Goal: Transaction & Acquisition: Obtain resource

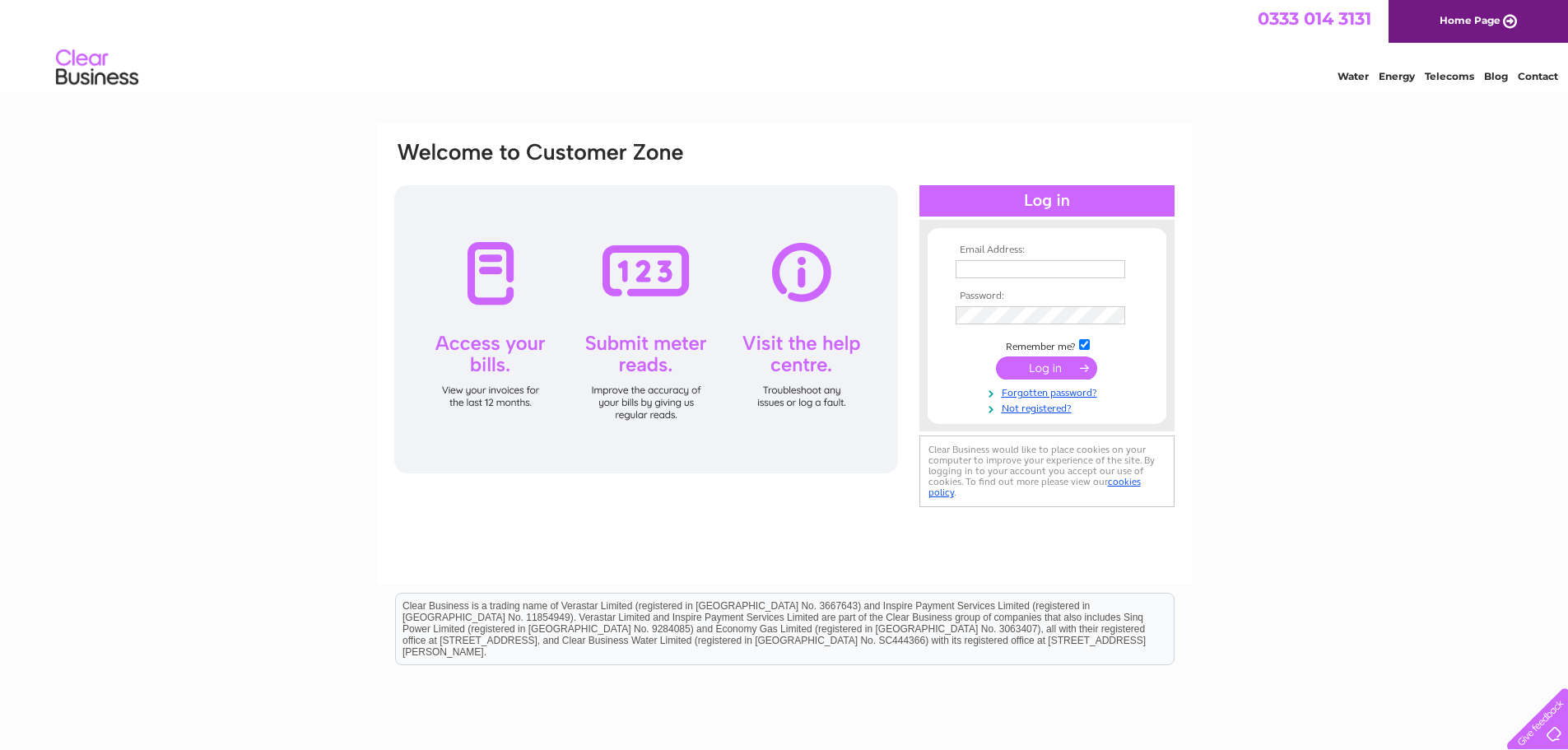
type input "accounts@birdandblendtea.com"
drag, startPoint x: 0, startPoint y: 0, endPoint x: 1060, endPoint y: 364, distance: 1120.8
click at [1060, 364] on input "submit" at bounding box center [1046, 367] width 101 height 23
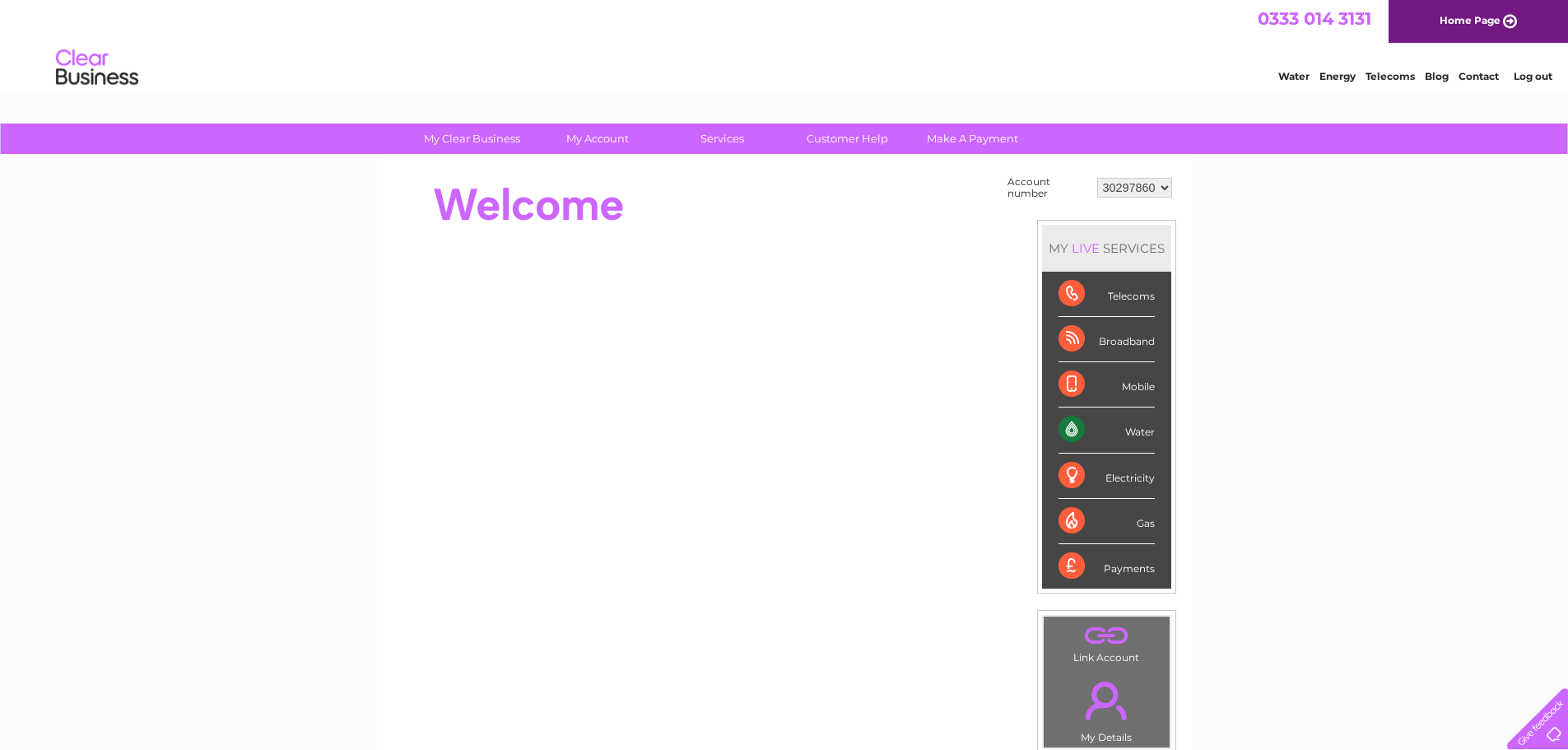
click at [1255, 210] on div "My Clear Business Login Details My Details My Preferences Link Account My Accou…" at bounding box center [784, 588] width 1568 height 929
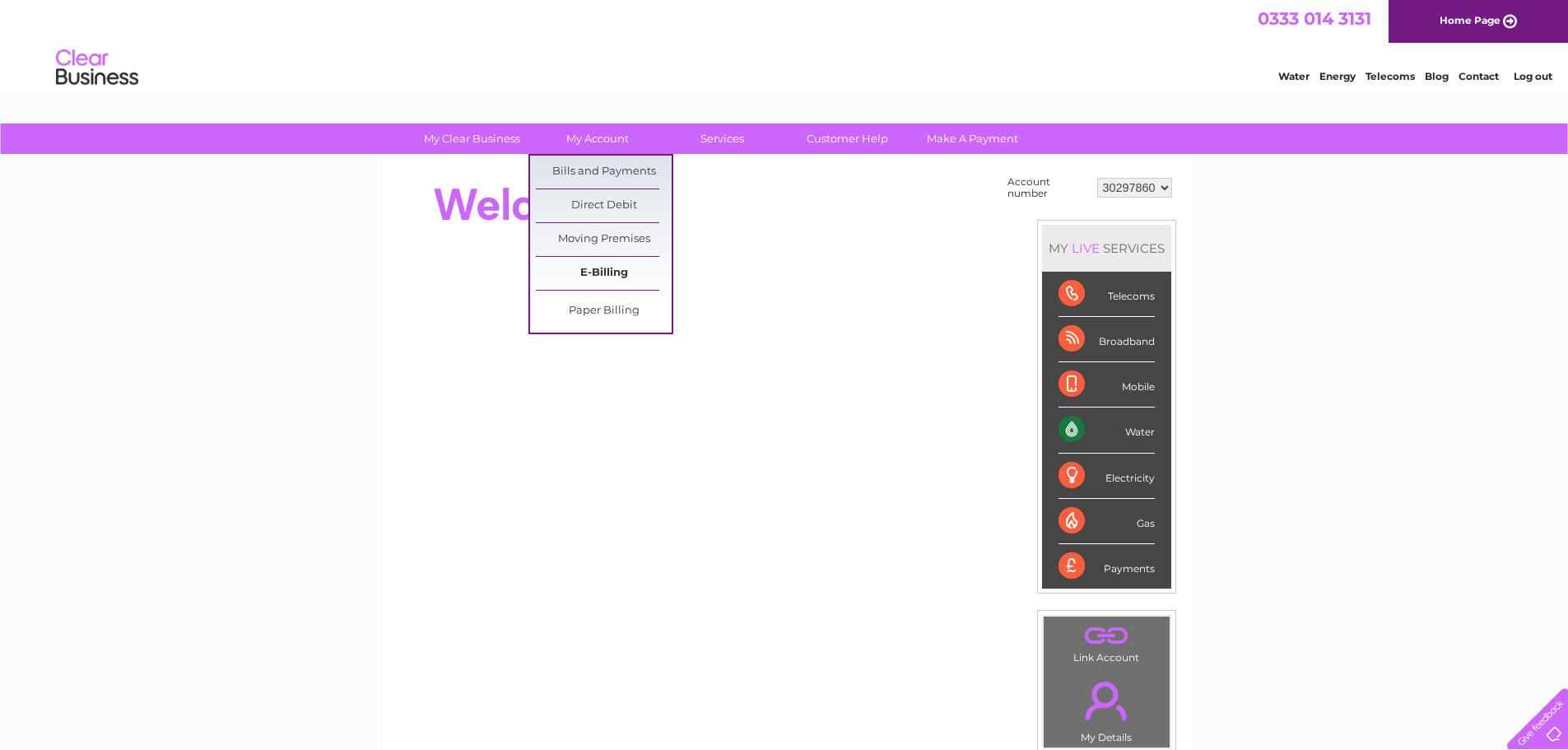
click at [599, 266] on link "E-Billing" at bounding box center [604, 273] width 136 height 33
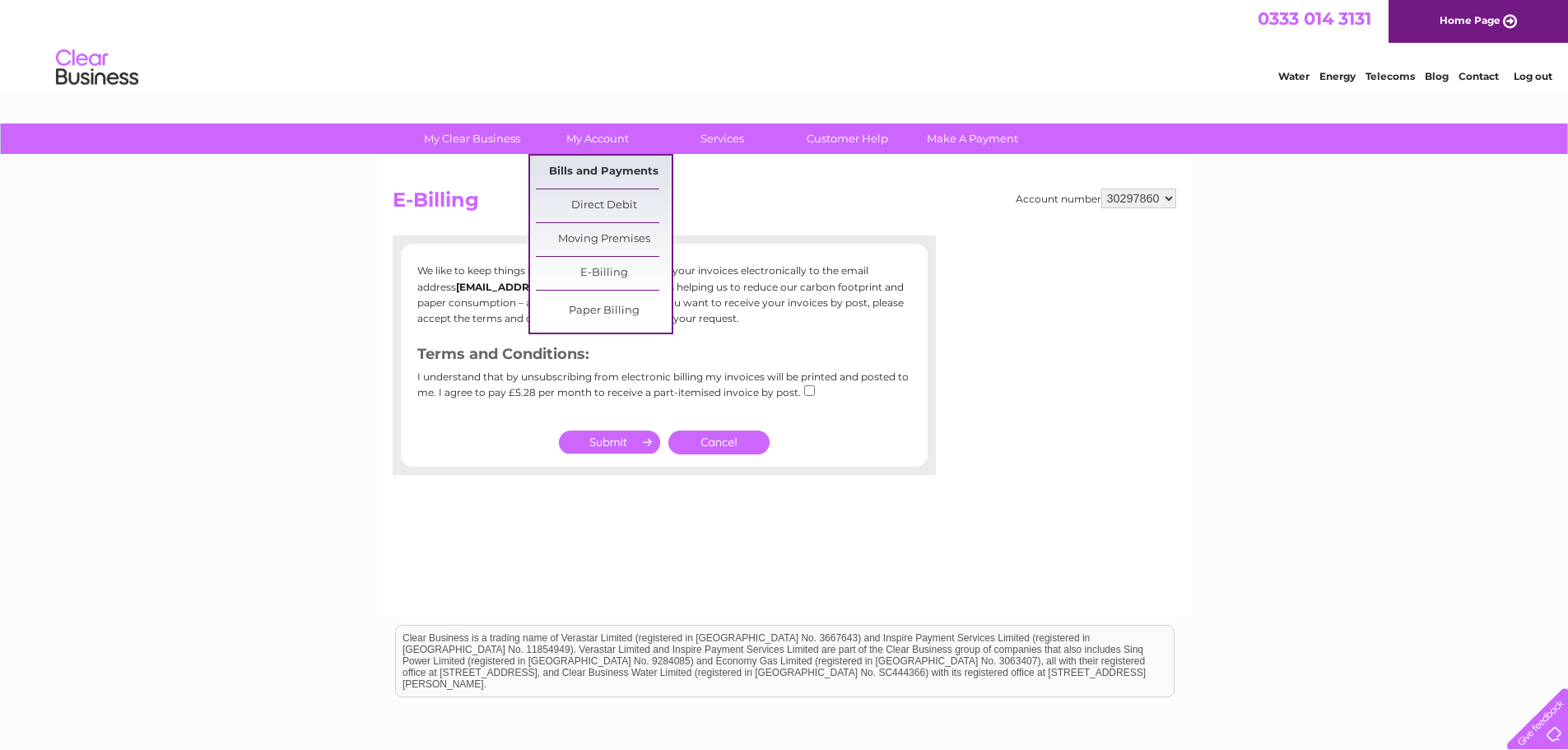
click at [624, 174] on link "Bills and Payments" at bounding box center [604, 171] width 136 height 33
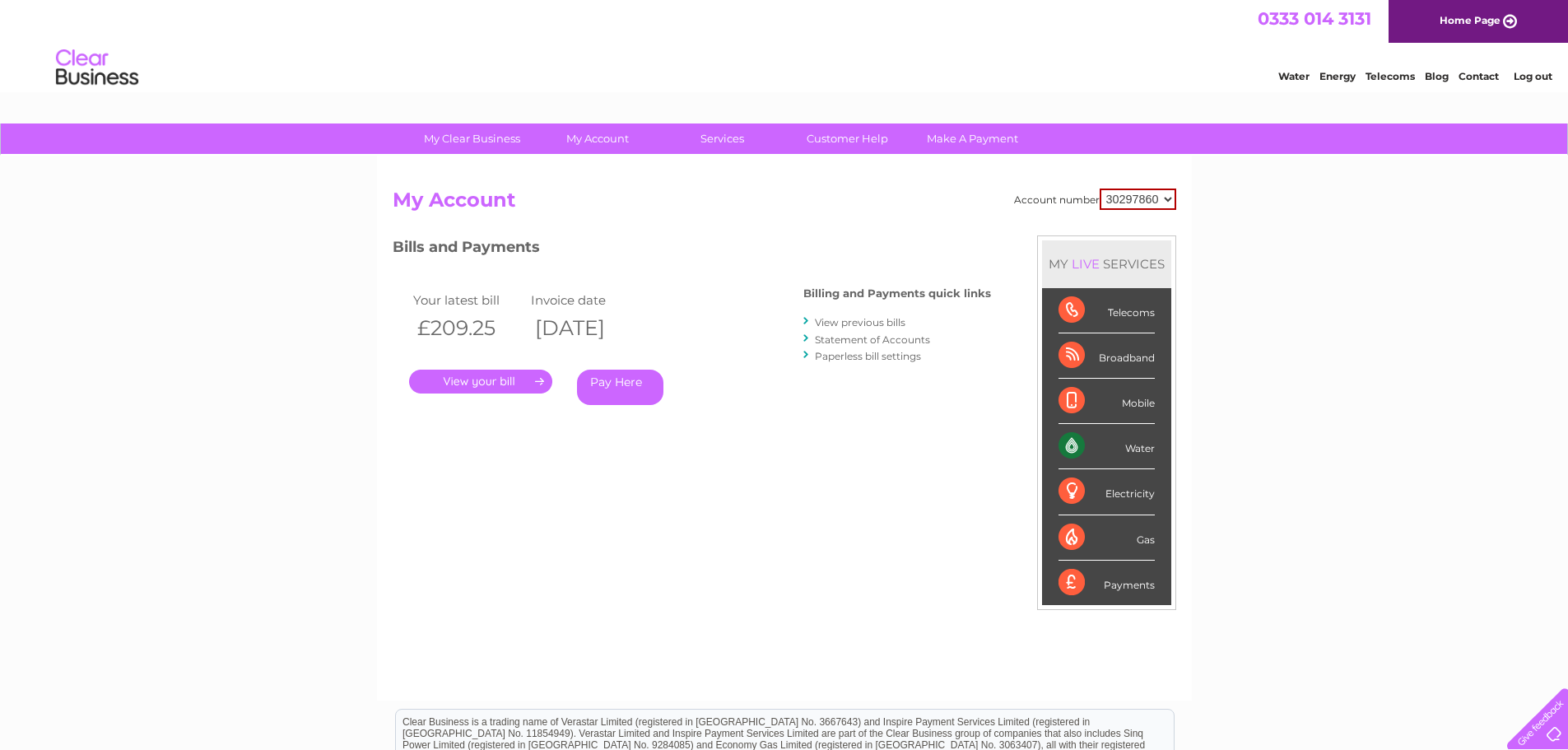
click at [514, 373] on link "." at bounding box center [480, 382] width 143 height 24
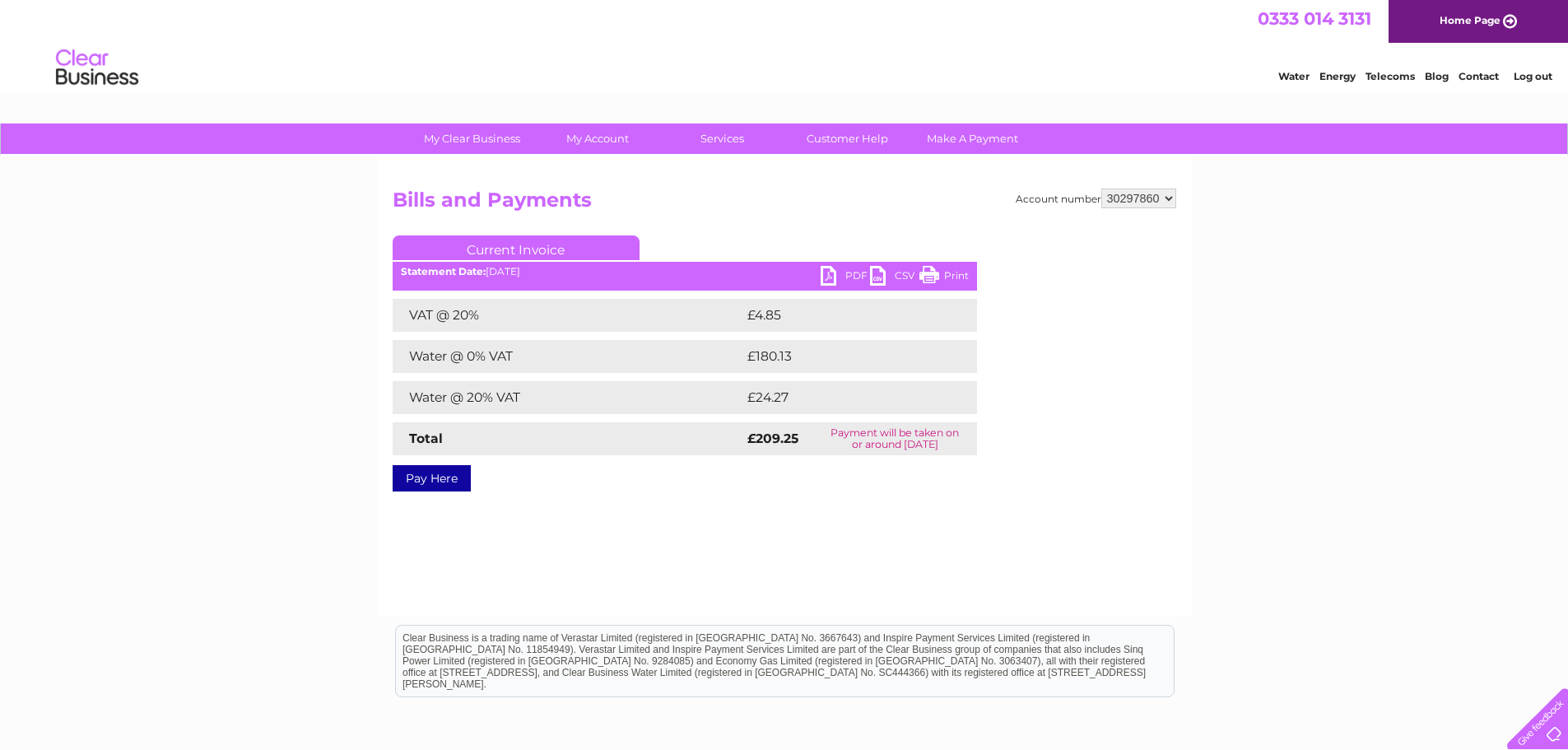
click at [847, 273] on link "PDF" at bounding box center [845, 278] width 49 height 24
